Goal: Task Accomplishment & Management: Use online tool/utility

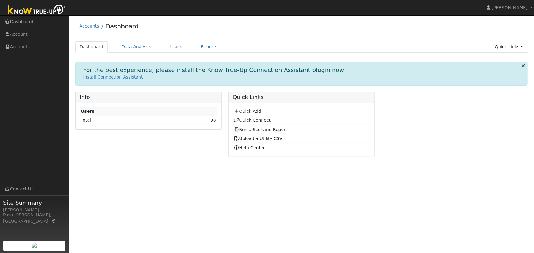
click at [215, 124] on td "98" at bounding box center [190, 120] width 53 height 9
click at [213, 121] on link "98" at bounding box center [213, 120] width 6 height 5
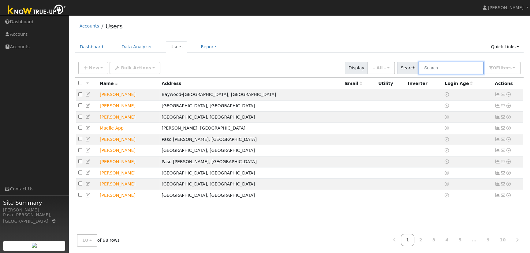
click at [430, 71] on input "text" at bounding box center [450, 68] width 65 height 13
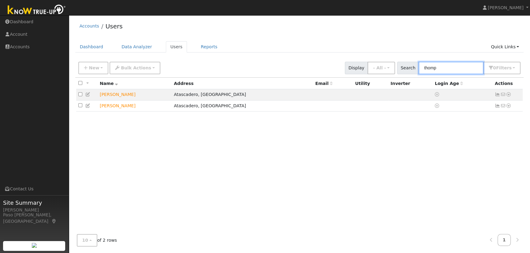
type input "thomp"
